Goal: Task Accomplishment & Management: Manage account settings

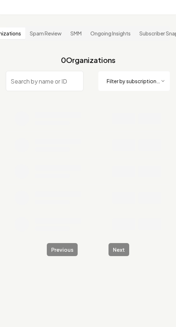
type input "CH la"
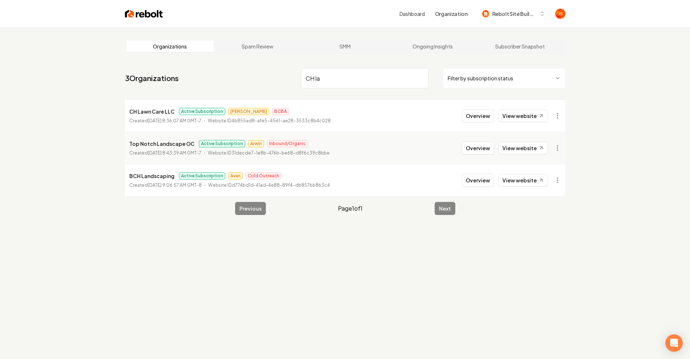
drag, startPoint x: 419, startPoint y: 82, endPoint x: 422, endPoint y: 76, distance: 6.3
click at [175, 80] on input "CH la" at bounding box center [364, 78] width 127 height 20
click at [175, 76] on input "CH la" at bounding box center [364, 78] width 127 height 20
click at [175, 77] on input "search" at bounding box center [364, 78] width 127 height 20
click at [175, 78] on input "search" at bounding box center [364, 78] width 127 height 20
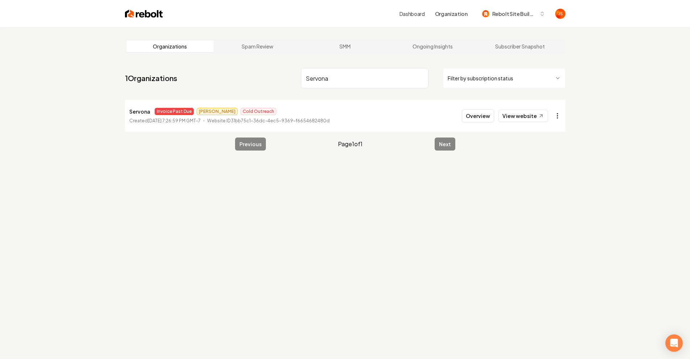
type input "Servona"
click at [175, 115] on html "Dashboard Organization Rebolt Site Builder Organizations Spam Review SMM Ongoin…" at bounding box center [347, 179] width 695 height 359
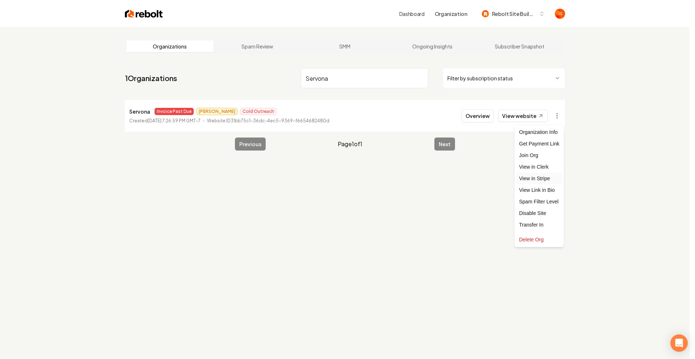
click at [175, 177] on link "View in Stripe" at bounding box center [539, 179] width 46 height 12
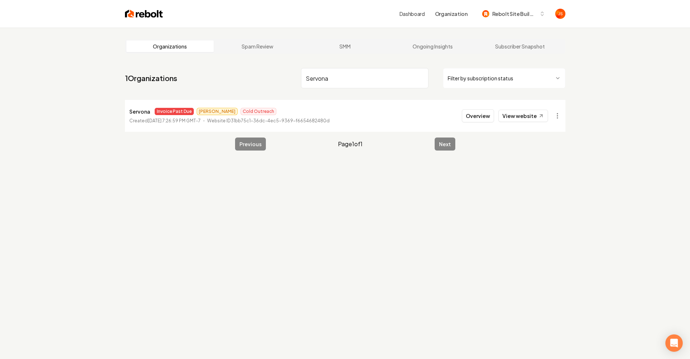
click at [138, 110] on p "Servona" at bounding box center [139, 111] width 21 height 9
copy p "Servona"
click at [175, 114] on button "Overview" at bounding box center [478, 115] width 32 height 13
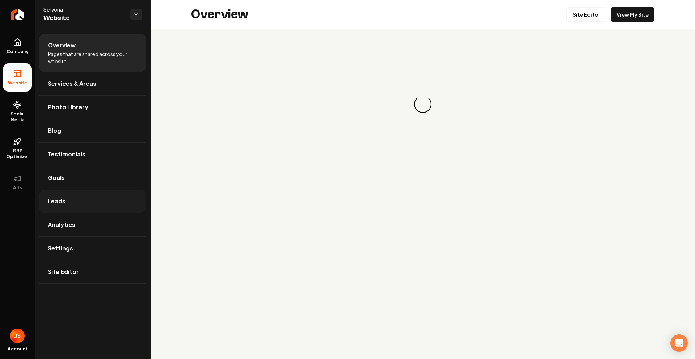
click at [76, 197] on link "Leads" at bounding box center [92, 201] width 107 height 23
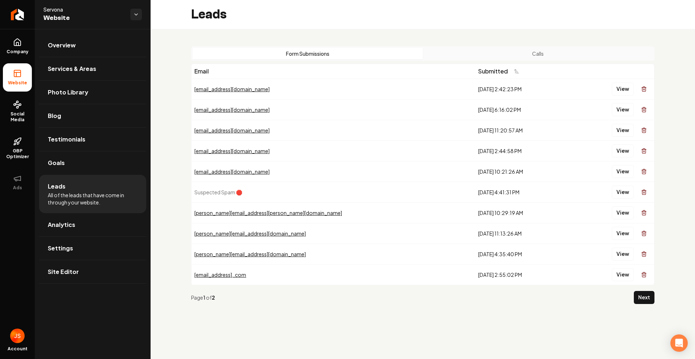
click at [175, 41] on div "Form Submissions Calls Email Submitted [EMAIL_ADDRESS][DOMAIN_NAME] [DATE] 2:42…" at bounding box center [423, 178] width 545 height 298
click at [175, 46] on div "Form Submissions Calls Email Submitted [EMAIL_ADDRESS][DOMAIN_NAME] [DATE] 2:42…" at bounding box center [423, 178] width 545 height 298
click at [175, 52] on button "Calls" at bounding box center [538, 54] width 230 height 12
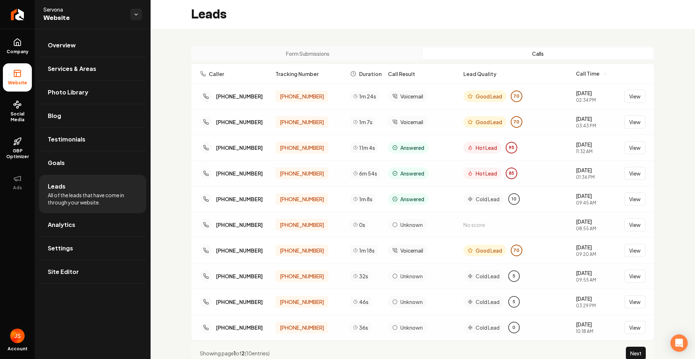
click at [175, 57] on button "Form Submissions" at bounding box center [308, 54] width 230 height 12
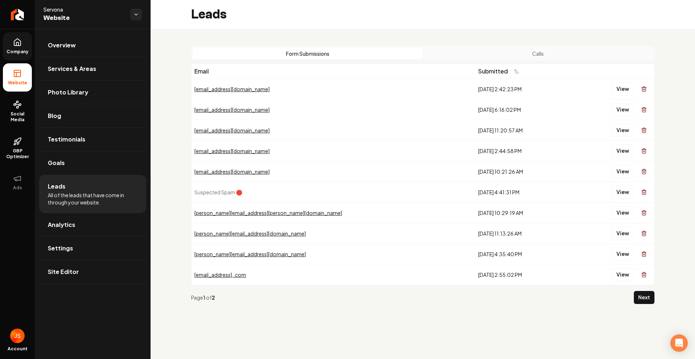
click at [28, 40] on link "Company" at bounding box center [17, 46] width 29 height 28
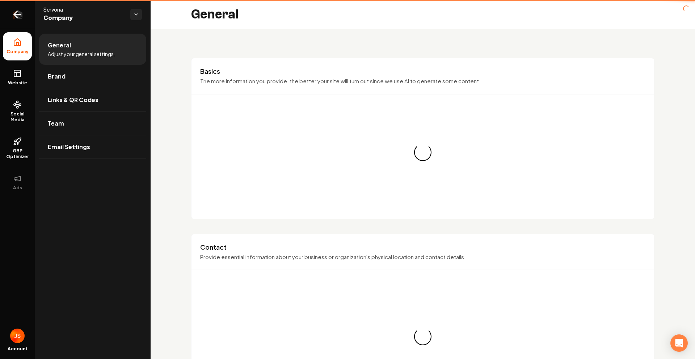
click at [20, 22] on link "Return to dashboard" at bounding box center [17, 14] width 35 height 29
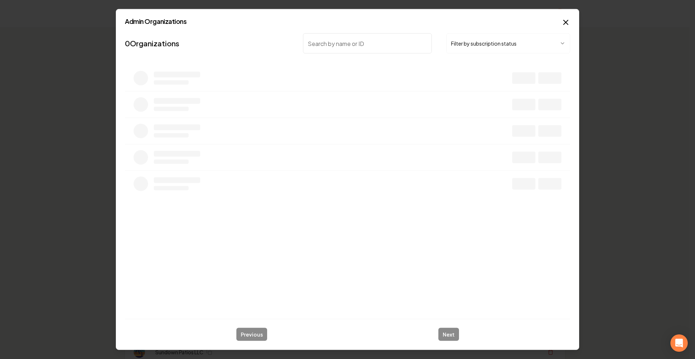
click at [175, 43] on input "search" at bounding box center [367, 43] width 129 height 20
click at [175, 41] on input "search" at bounding box center [367, 43] width 129 height 20
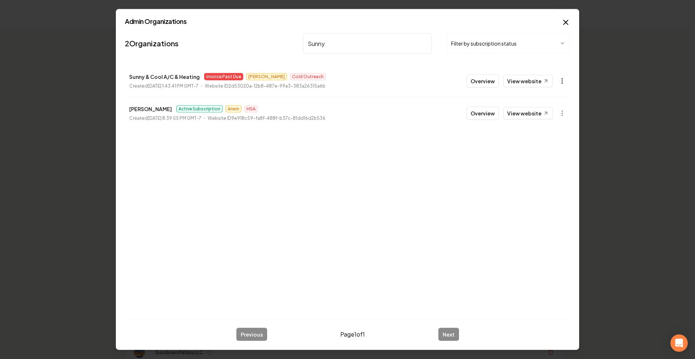
type input "Sunny"
click at [175, 78] on body "Organization Rebolt Site Builder 2655 companies Add New Business Logo Company N…" at bounding box center [345, 179] width 690 height 359
click at [175, 144] on link "View in Stripe" at bounding box center [545, 144] width 46 height 12
click at [175, 41] on div "Sunny Filter by subscription status" at bounding box center [436, 43] width 267 height 20
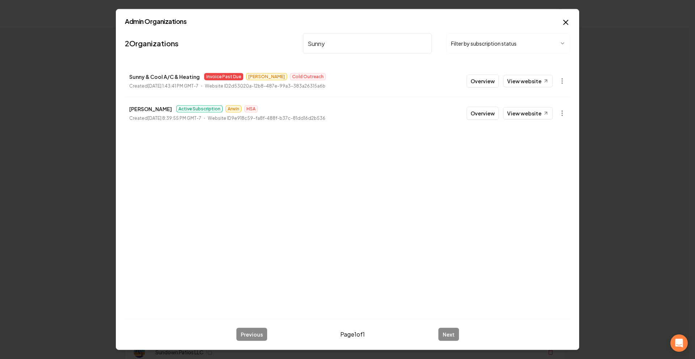
click at [175, 44] on input "Sunny" at bounding box center [367, 43] width 129 height 20
click at [175, 45] on input "Sunny" at bounding box center [367, 43] width 129 height 20
click at [175, 45] on input "search" at bounding box center [367, 43] width 129 height 20
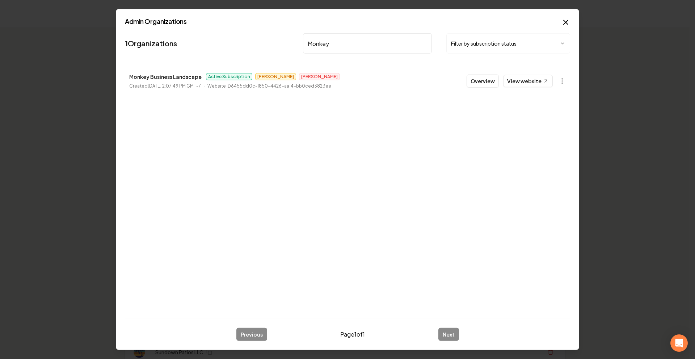
type input "Monkey"
click at [175, 77] on body "Organization Rebolt Site Builder 2655 companies Add New Business Logo Company N…" at bounding box center [345, 179] width 690 height 359
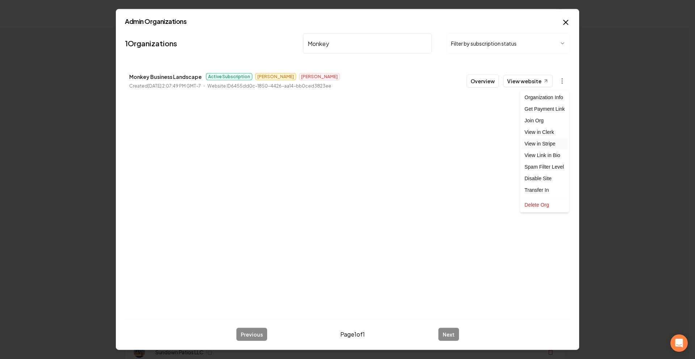
click at [175, 143] on link "View in Stripe" at bounding box center [545, 144] width 46 height 12
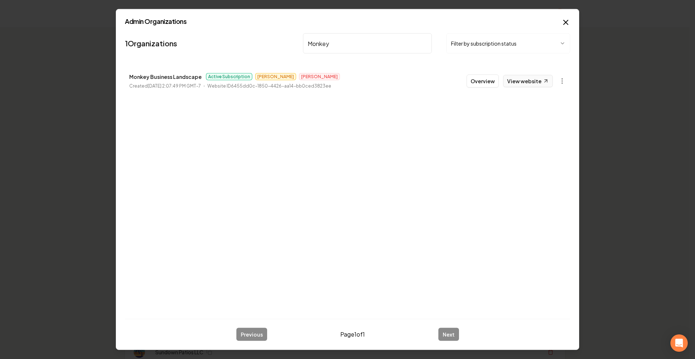
click at [175, 82] on link "View website" at bounding box center [528, 81] width 50 height 12
click at [175, 77] on button "Overview" at bounding box center [483, 81] width 32 height 13
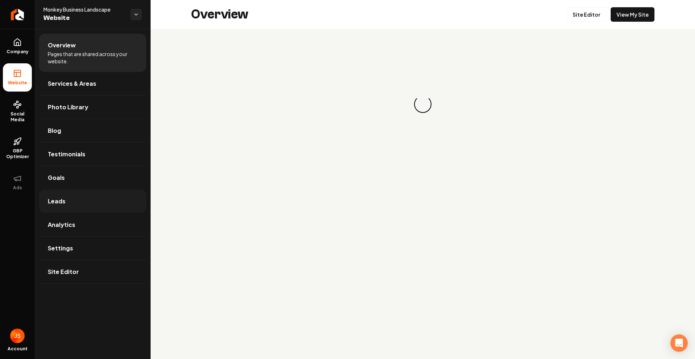
click at [74, 202] on link "Leads" at bounding box center [92, 201] width 107 height 23
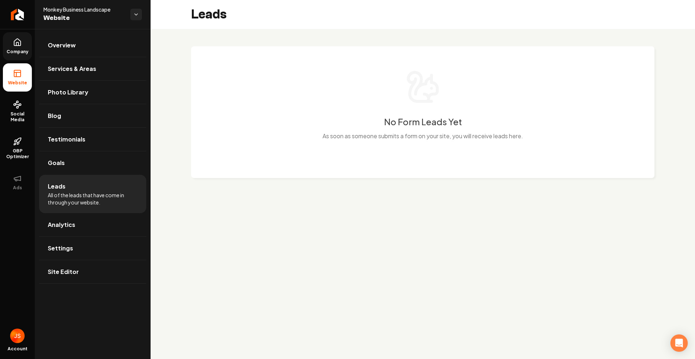
click at [12, 50] on span "Company" at bounding box center [18, 52] width 28 height 6
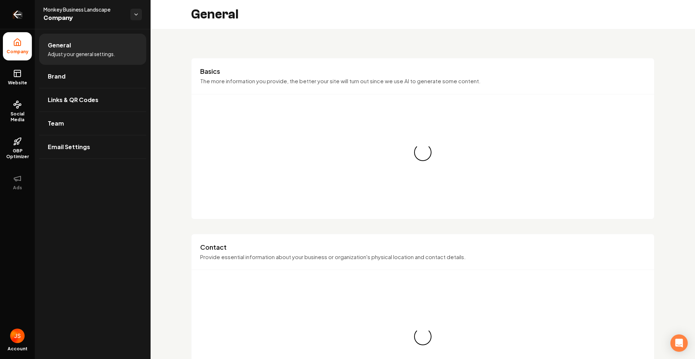
click at [23, 7] on link "Return to dashboard" at bounding box center [17, 14] width 35 height 29
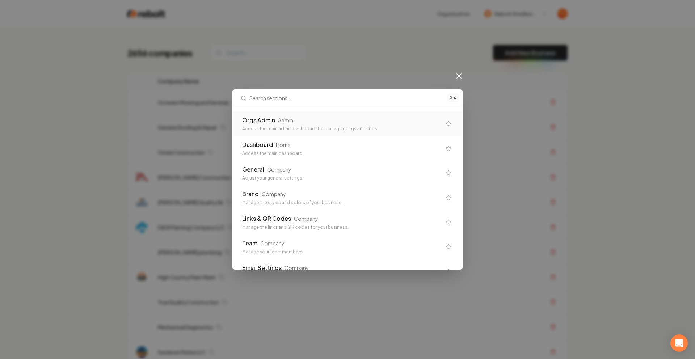
click at [175, 116] on div "Orgs Admin" at bounding box center [258, 120] width 33 height 9
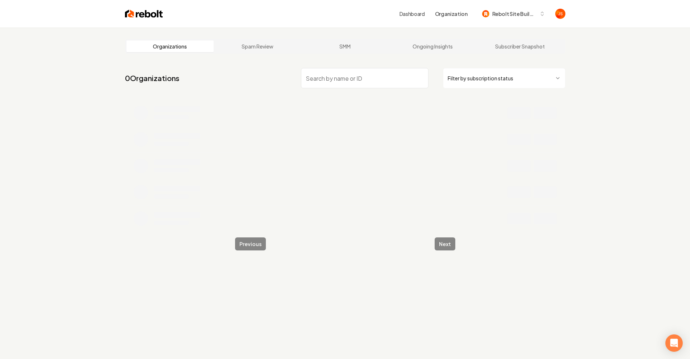
click at [175, 74] on input "search" at bounding box center [364, 78] width 127 height 20
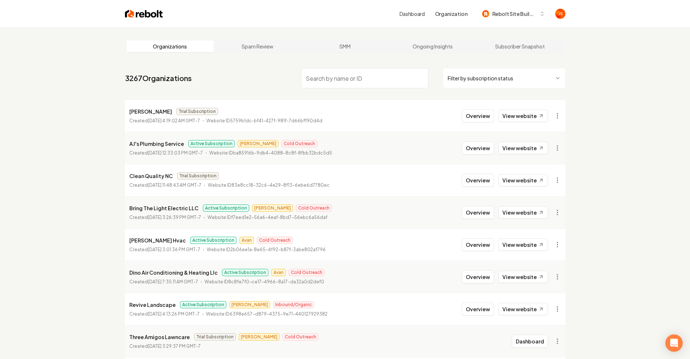
type input "H"
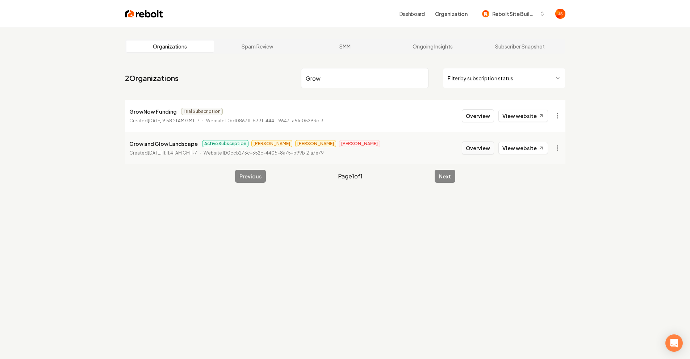
type input "Grow"
click at [175, 148] on button "Overview" at bounding box center [478, 148] width 32 height 13
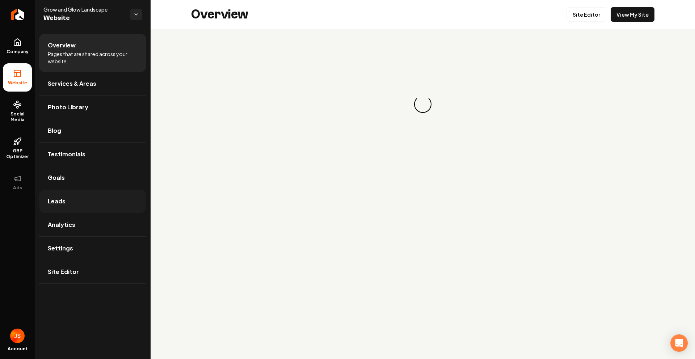
click at [82, 191] on link "Leads" at bounding box center [92, 201] width 107 height 23
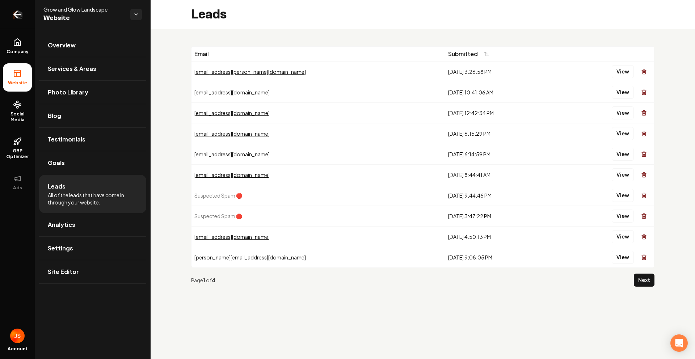
click at [5, 10] on link "Return to dashboard" at bounding box center [17, 14] width 35 height 29
